Goal: Information Seeking & Learning: Check status

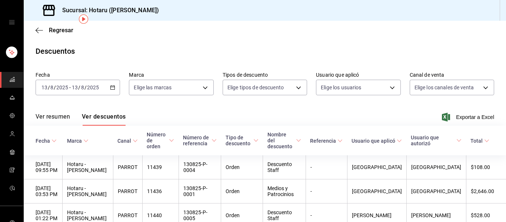
scroll to position [32, 0]
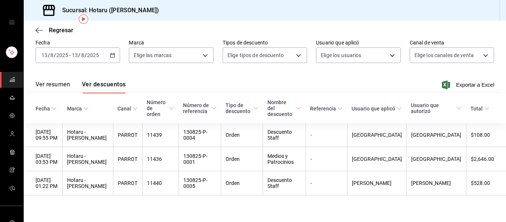
click at [9, 76] on span "mailbox folders" at bounding box center [12, 80] width 6 height 10
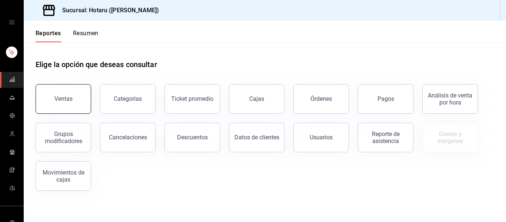
click at [55, 103] on button "Ventas" at bounding box center [64, 99] width 56 height 30
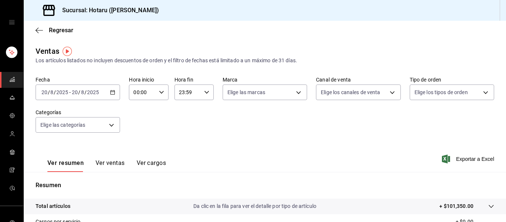
click at [112, 92] on icon "button" at bounding box center [112, 92] width 5 height 5
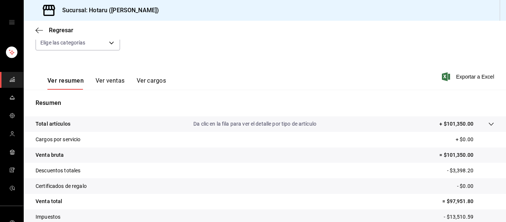
scroll to position [92, 0]
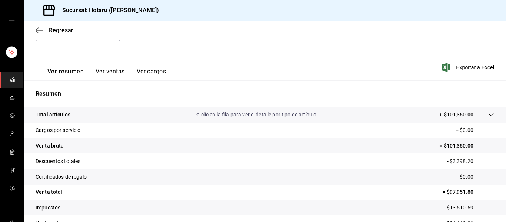
click at [488, 116] on icon at bounding box center [491, 115] width 6 height 6
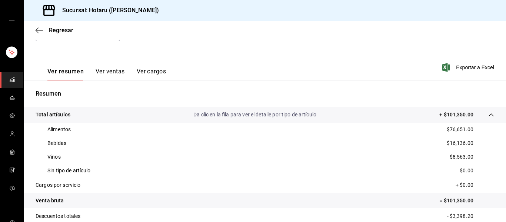
scroll to position [0, 0]
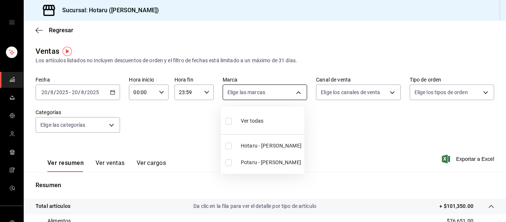
click at [297, 96] on body "Sucursal: Hotaru ([PERSON_NAME]) Regresar Ventas Los artículos listados no incl…" at bounding box center [253, 111] width 506 height 222
click at [259, 161] on span "Potaru - [PERSON_NAME]" at bounding box center [271, 163] width 61 height 8
type input "619c758d-7c36-49c6-a756-e52d453908cb"
checkbox input "true"
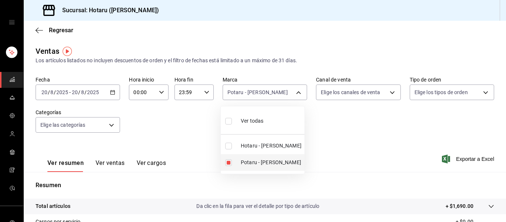
click at [259, 161] on span "Potaru - [PERSON_NAME]" at bounding box center [271, 163] width 61 height 8
checkbox input "false"
click at [248, 121] on span "Ver todas" at bounding box center [252, 121] width 23 height 8
type input "c6f689f8-63fd-49a8-a607-35aea03ac6a9,619c758d-7c36-49c6-a756-e52d453908cb"
checkbox input "true"
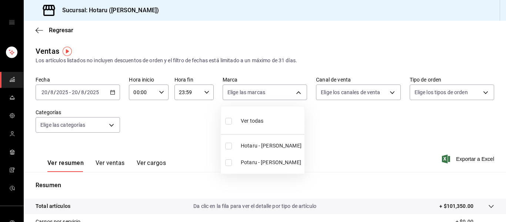
checkbox input "true"
click at [106, 165] on div at bounding box center [253, 111] width 506 height 222
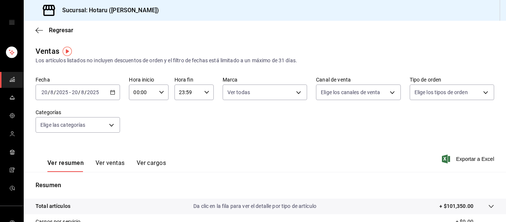
click at [106, 165] on button "Ver ventas" at bounding box center [110, 165] width 29 height 13
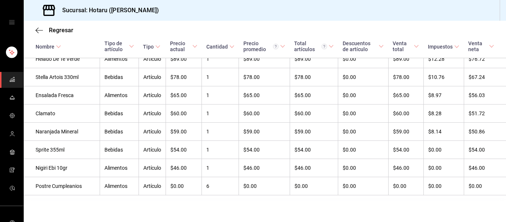
scroll to position [2645, 0]
click at [11, 80] on icon "mailbox folders" at bounding box center [12, 79] width 6 height 6
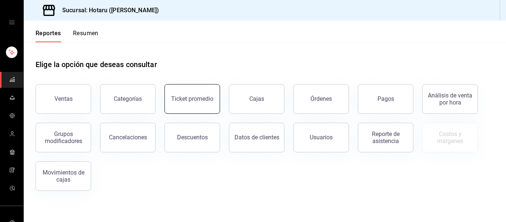
click at [197, 102] on button "Ticket promedio" at bounding box center [193, 99] width 56 height 30
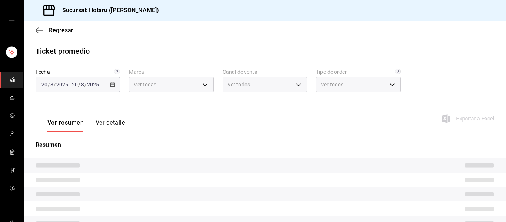
type input "c6f689f8-63fd-49a8-a607-35aea03ac6a9,619c758d-7c36-49c6-a756-e52d453908cb"
type input "PARROT,UBER_EATS,RAPPI,DIDI_FOOD,ONLINE"
type input "1ceba3b7-3cd3-4620-b4ec-4b6d29c74f5d,f38966ed-c187-4b4e-a817-8ece369e4d0b,32ac7…"
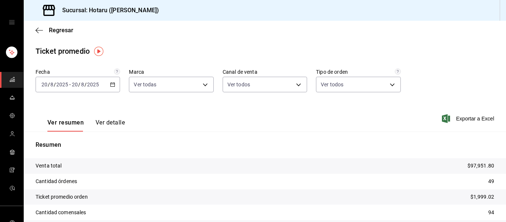
click at [13, 77] on icon "mailbox folders" at bounding box center [12, 79] width 6 height 6
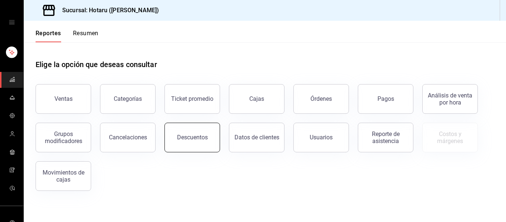
click at [196, 136] on div "Descuentos" at bounding box center [192, 137] width 31 height 7
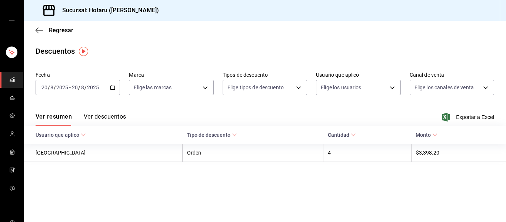
click at [121, 114] on button "Ver descuentos" at bounding box center [105, 119] width 42 height 13
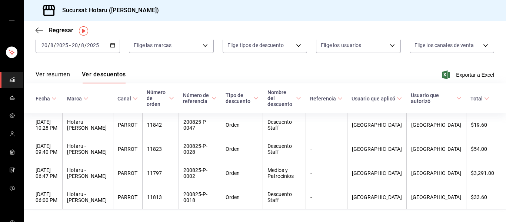
scroll to position [57, 0]
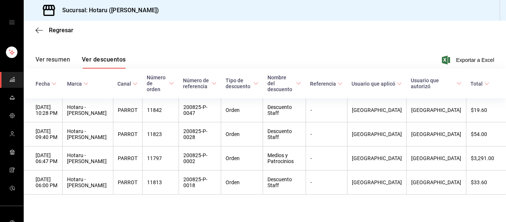
click at [9, 81] on icon "mailbox folders" at bounding box center [12, 79] width 6 height 6
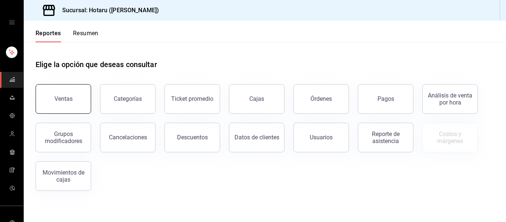
click at [69, 97] on div "Ventas" at bounding box center [63, 98] width 18 height 7
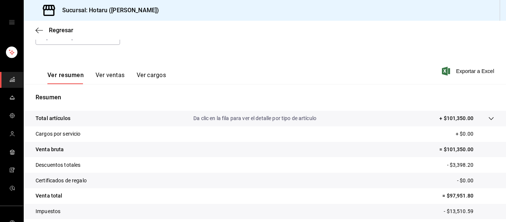
scroll to position [133, 0]
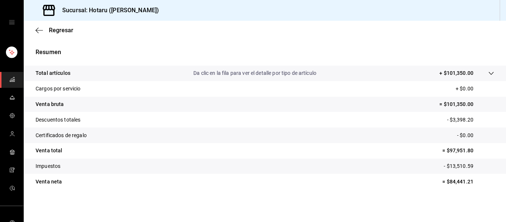
click at [37, 138] on p "Certificados de regalo" at bounding box center [61, 136] width 51 height 8
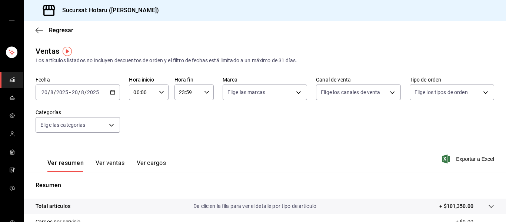
click at [114, 160] on button "Ver ventas" at bounding box center [110, 165] width 29 height 13
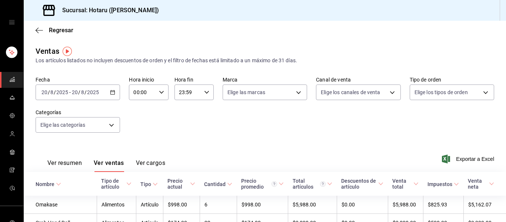
click at [52, 183] on div "Nombre" at bounding box center [45, 184] width 19 height 6
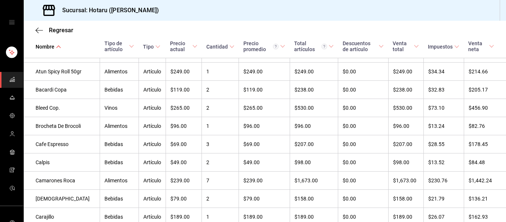
scroll to position [329, 0]
